Goal: Transaction & Acquisition: Purchase product/service

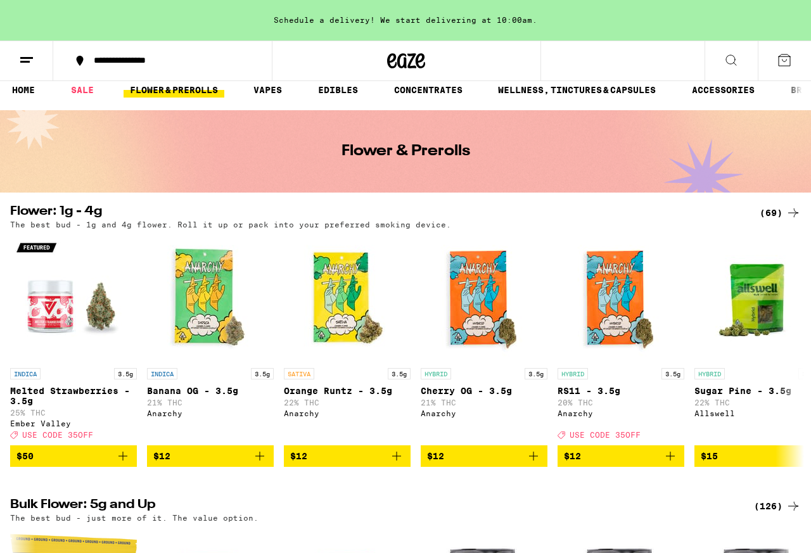
click at [648, 217] on div "(69)" at bounding box center [780, 212] width 41 height 15
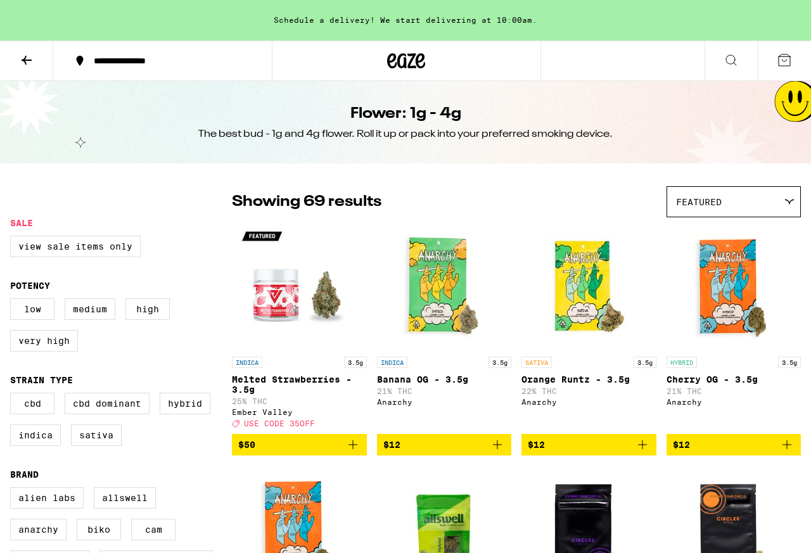
click at [160, 414] on label "Hybrid" at bounding box center [185, 404] width 51 height 22
click at [13, 395] on input "Hybrid" at bounding box center [13, 395] width 1 height 1
checkbox input "true"
click at [61, 442] on label "Indica" at bounding box center [35, 436] width 51 height 22
click at [13, 395] on input "Indica" at bounding box center [13, 395] width 1 height 1
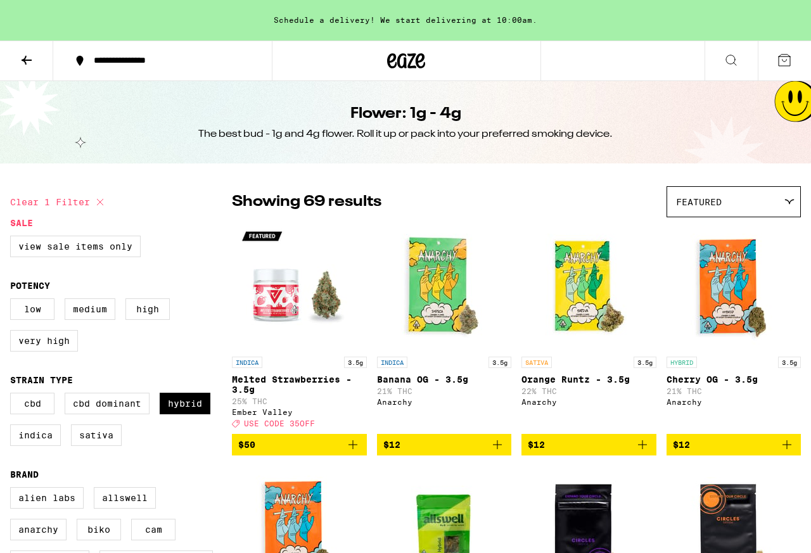
checkbox input "true"
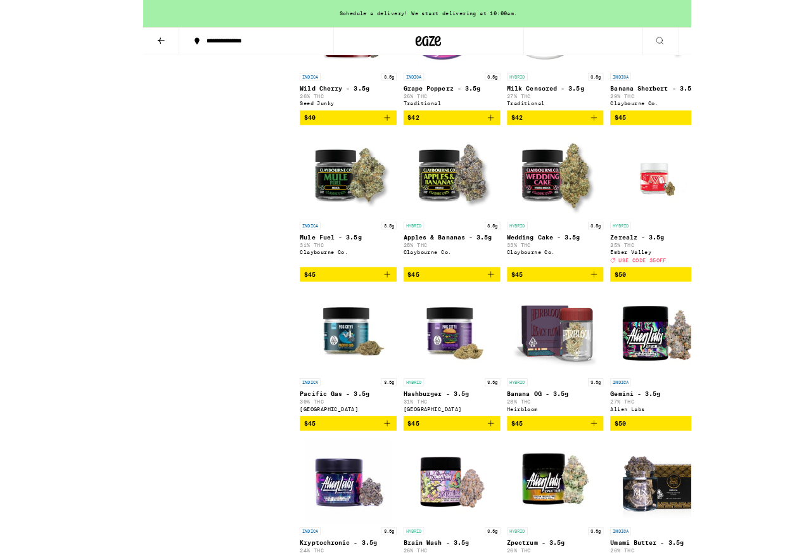
scroll to position [1494, 0]
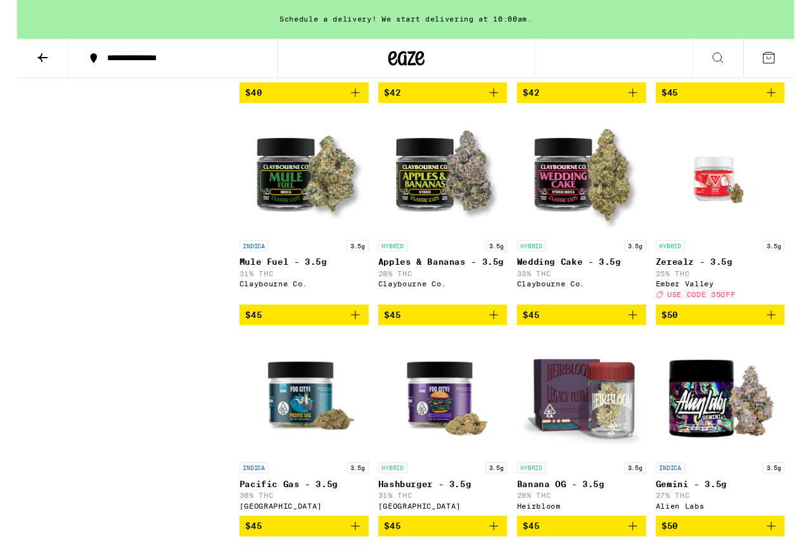
click at [18, 59] on button at bounding box center [26, 61] width 53 height 40
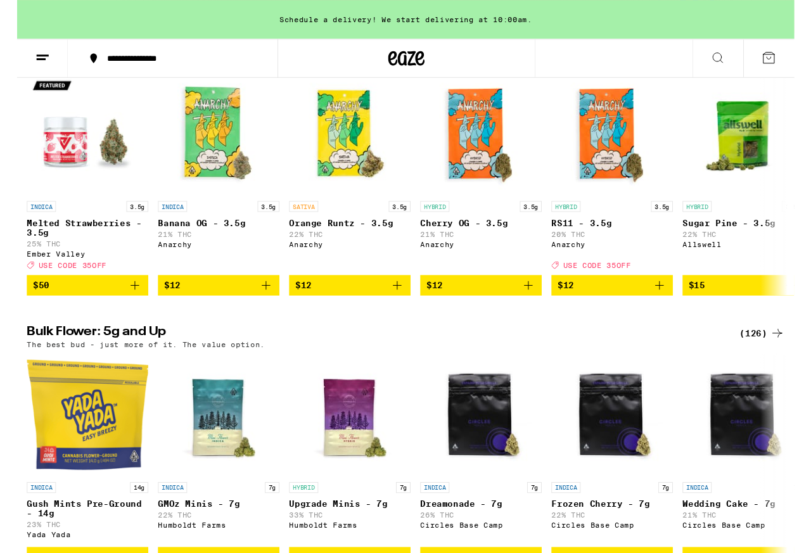
click at [648, 355] on div "(126)" at bounding box center [777, 347] width 47 height 15
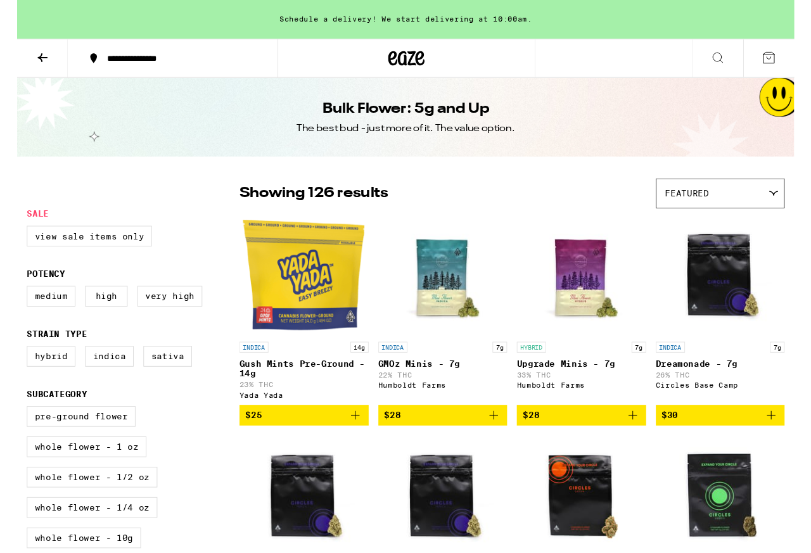
click at [27, 383] on label "Hybrid" at bounding box center [35, 372] width 51 height 22
click at [13, 364] on input "Hybrid" at bounding box center [13, 363] width 1 height 1
checkbox input "true"
click at [118, 383] on label "Indica" at bounding box center [96, 372] width 51 height 22
click at [13, 364] on input "Indica" at bounding box center [13, 363] width 1 height 1
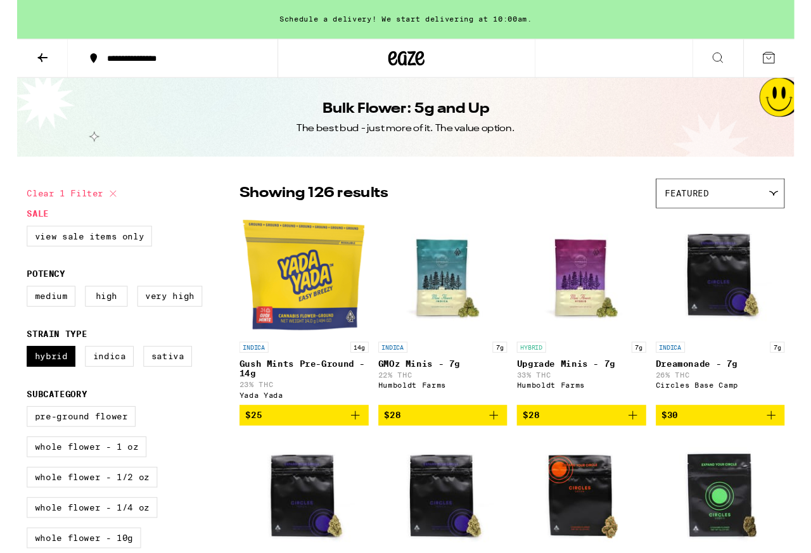
checkbox input "true"
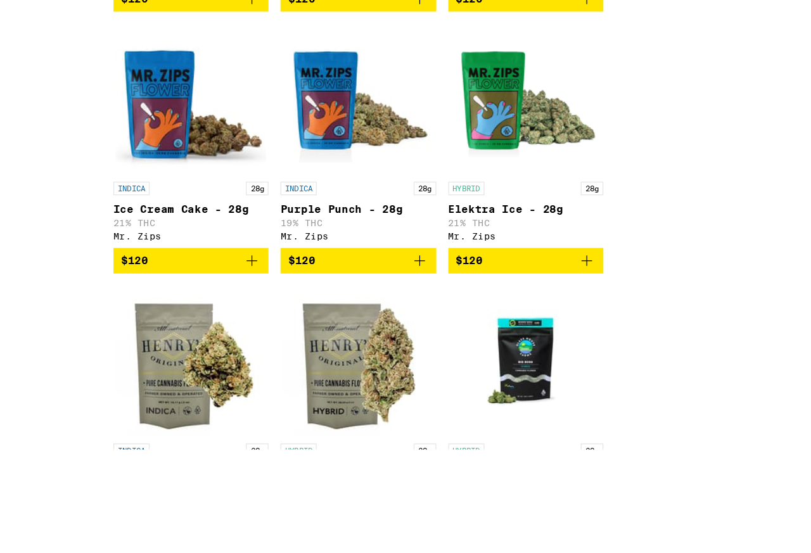
scroll to position [5227, 0]
